Goal: Task Accomplishment & Management: Manage account settings

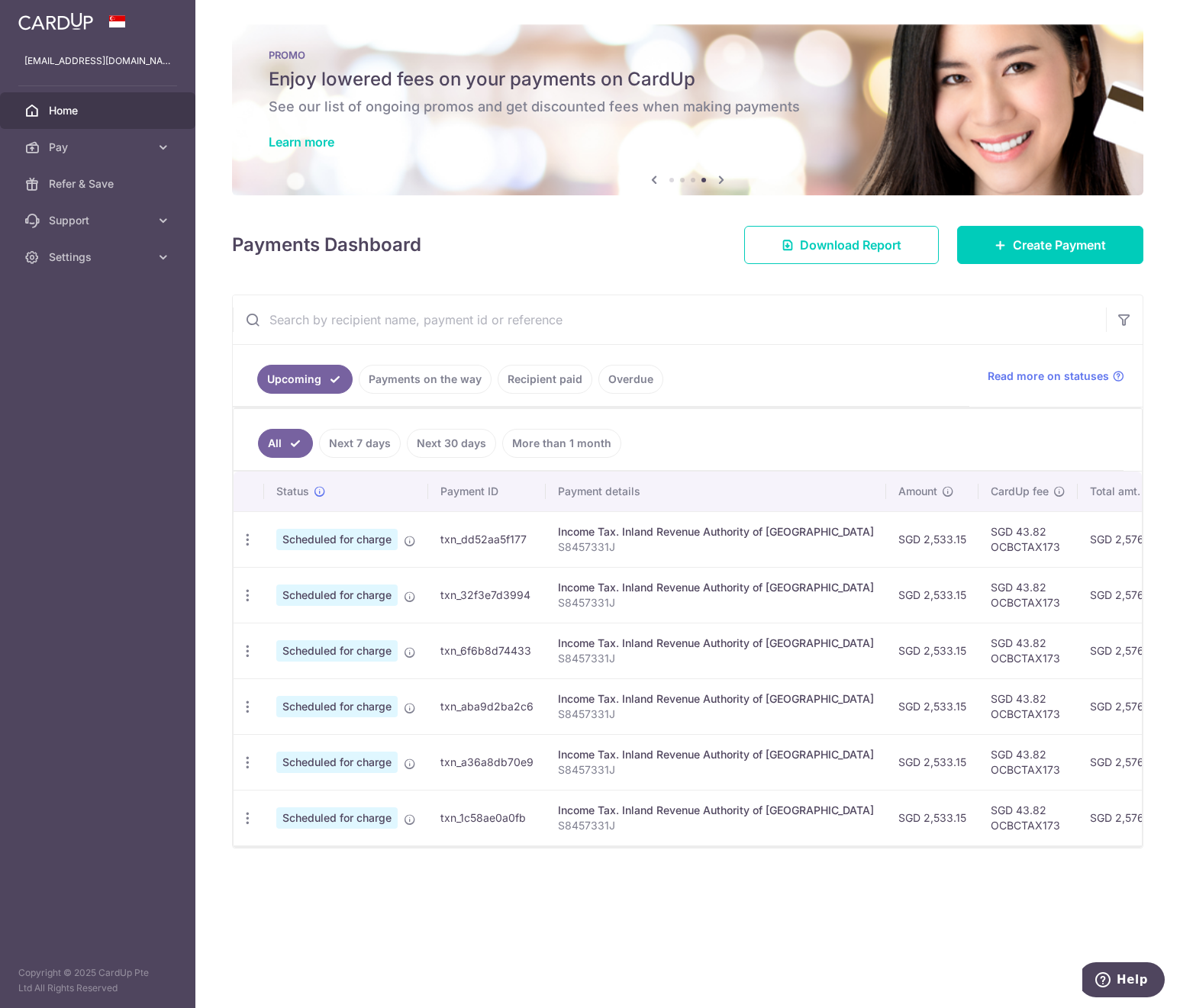
click at [303, 327] on input "text" at bounding box center [669, 319] width 874 height 49
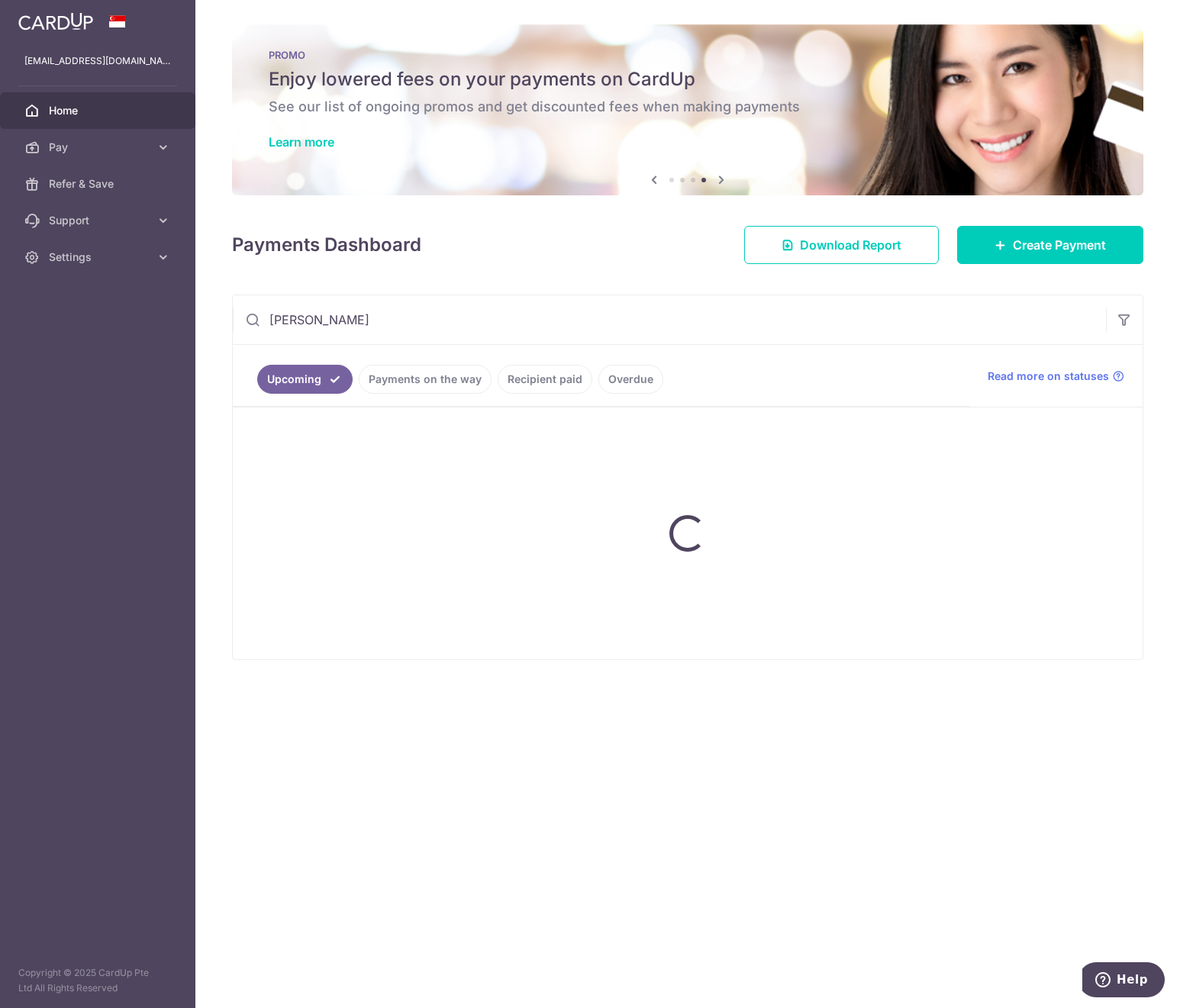
type input "carpenters"
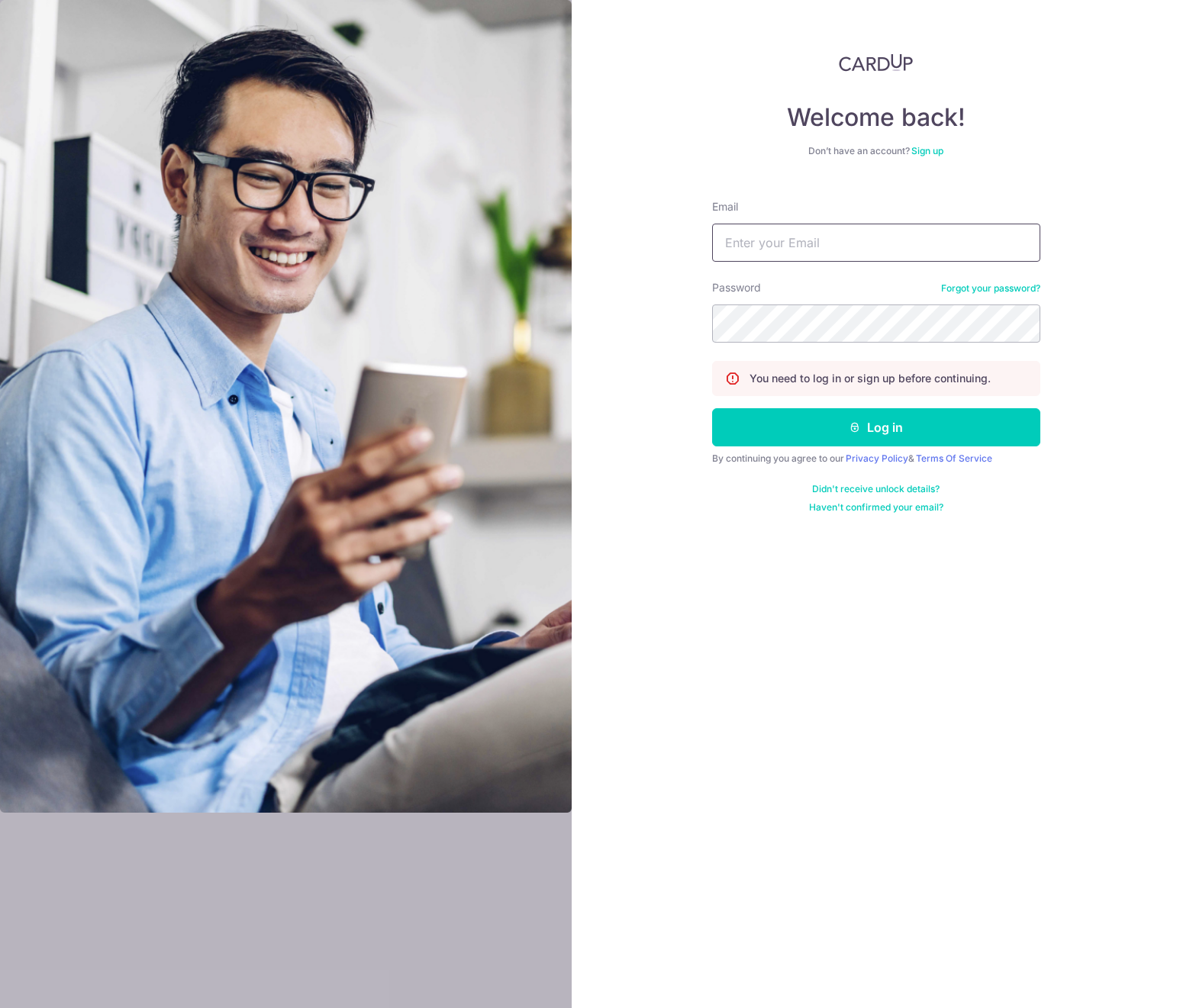
click at [759, 225] on input "Email" at bounding box center [876, 243] width 328 height 38
paste input "[EMAIL_ADDRESS][DOMAIN_NAME]"
type input "[EMAIL_ADDRESS][DOMAIN_NAME]"
click at [840, 442] on button "Log in" at bounding box center [876, 427] width 328 height 38
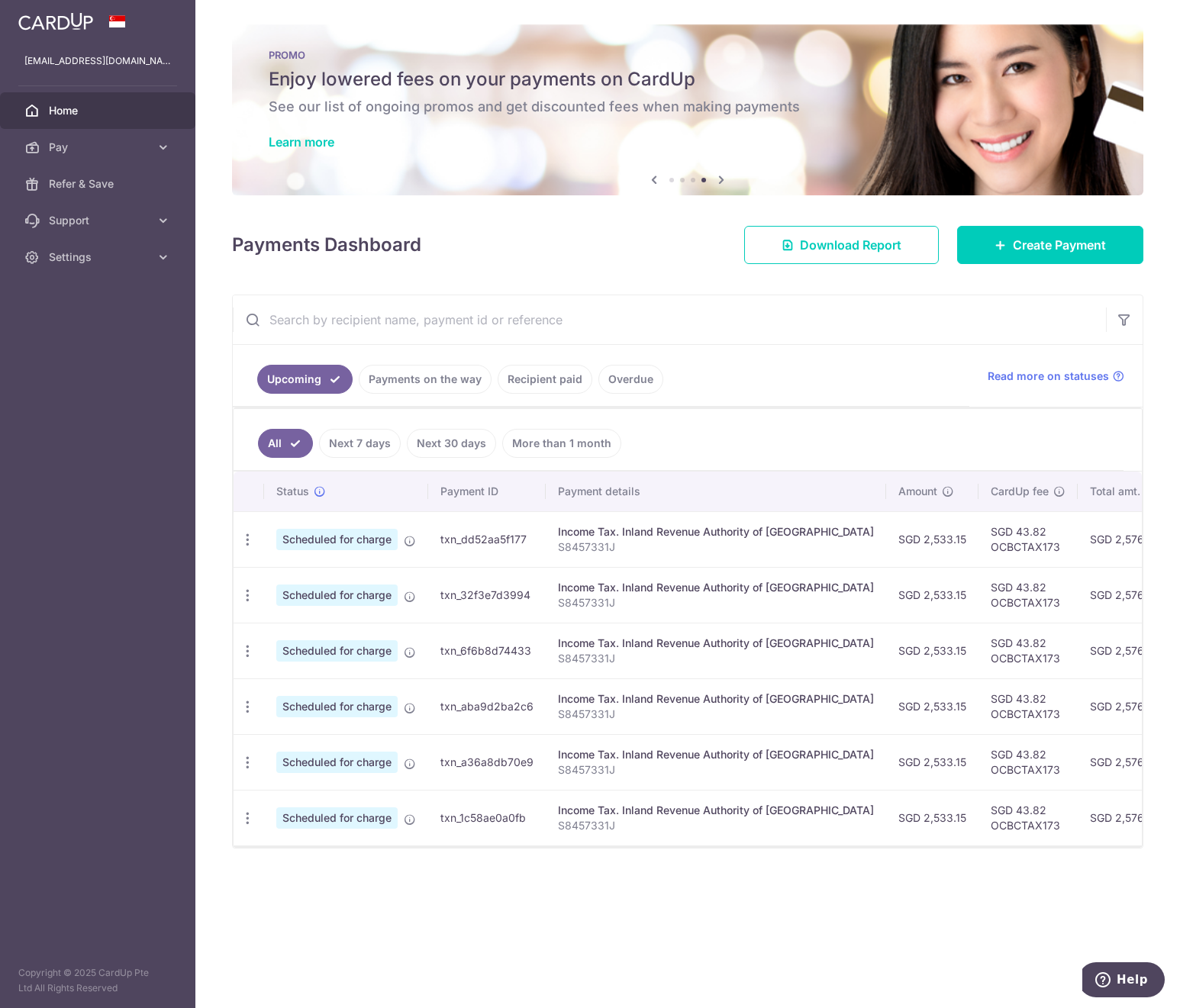
click at [117, 445] on aside "mandyl2011@gmail.com Home Pay Payments Recipients Cards Refer & Save Support FA…" at bounding box center [97, 504] width 195 height 1008
click at [84, 245] on link "Settings" at bounding box center [97, 257] width 195 height 37
click at [68, 323] on span "Logout" at bounding box center [99, 331] width 101 height 15
